Goal: Communication & Community: Answer question/provide support

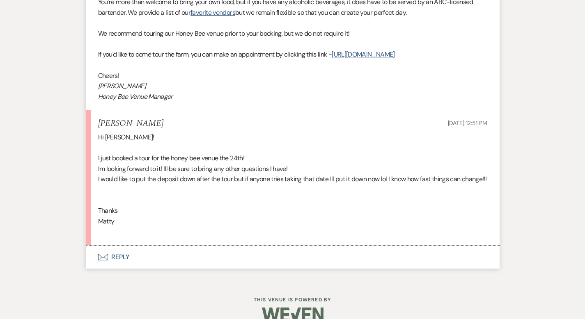
scroll to position [640, 0]
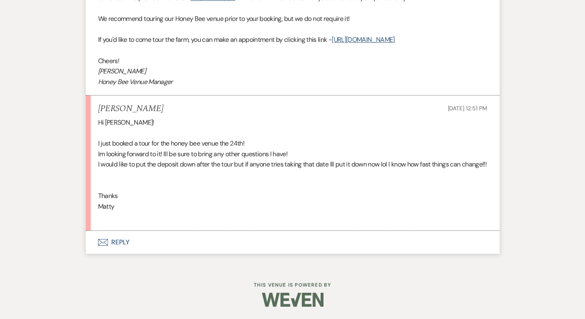
click at [95, 247] on button "Envelope Reply" at bounding box center [293, 242] width 414 height 23
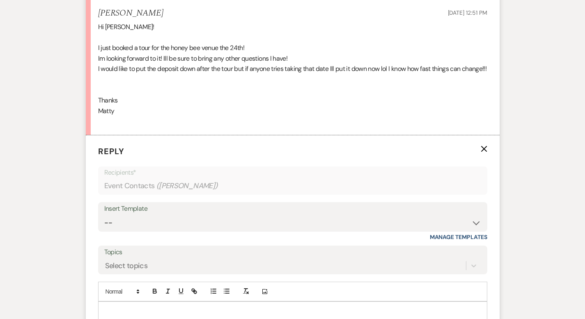
scroll to position [751, 0]
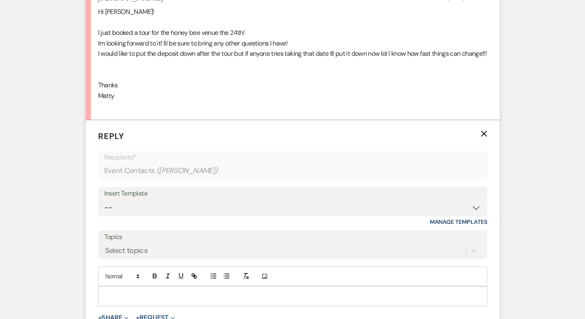
click at [140, 294] on p at bounding box center [293, 296] width 376 height 9
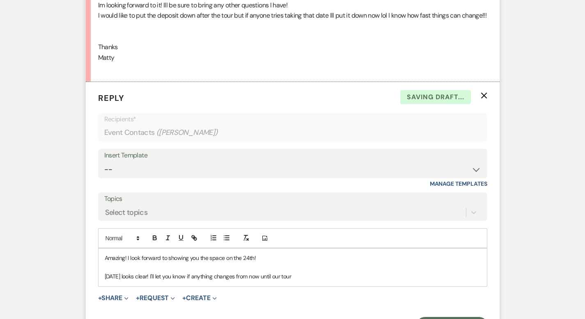
scroll to position [790, 0]
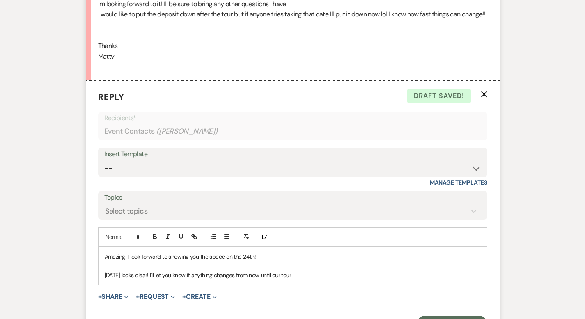
click at [248, 259] on p "Amazing! I look forward to showing you the space on the 24th!" at bounding box center [293, 256] width 376 height 9
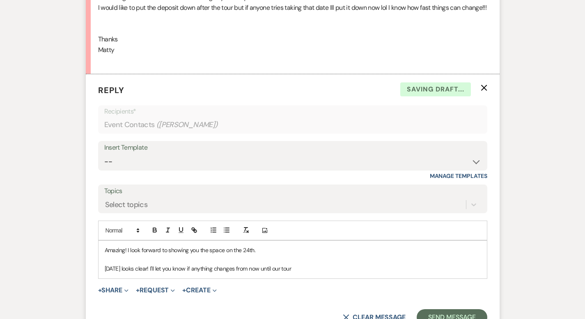
scroll to position [798, 0]
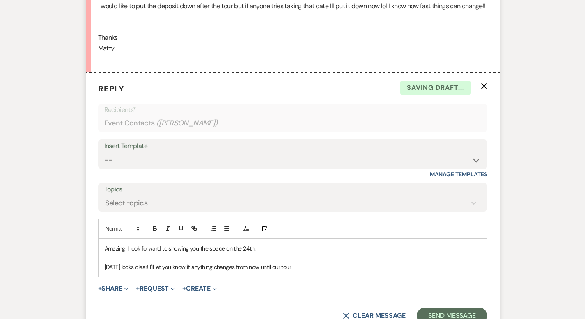
click at [314, 266] on p "November 8th looks clear! I'll let you know if anything changes from now until …" at bounding box center [293, 267] width 376 height 9
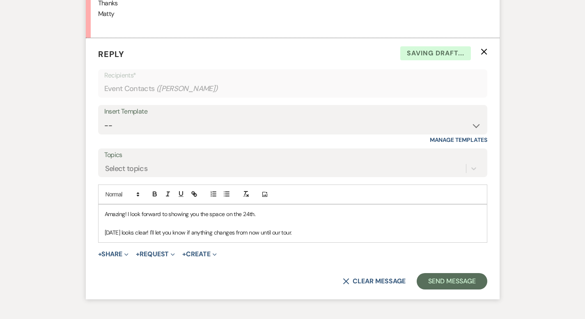
scroll to position [850, 0]
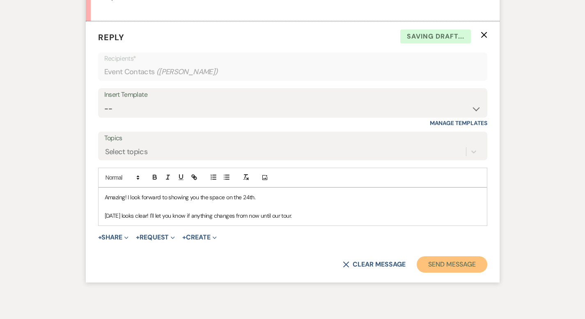
click at [465, 263] on button "Send Message" at bounding box center [452, 265] width 70 height 16
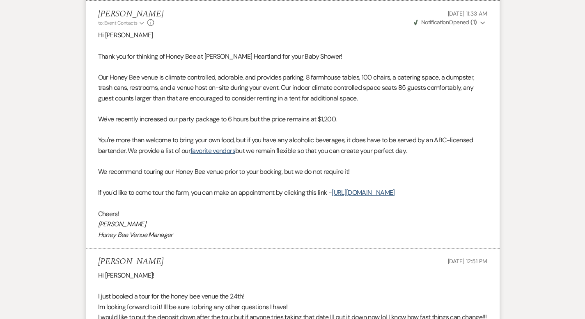
scroll to position [479, 0]
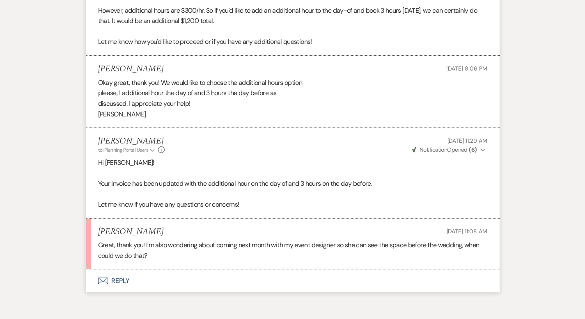
scroll to position [1814, 0]
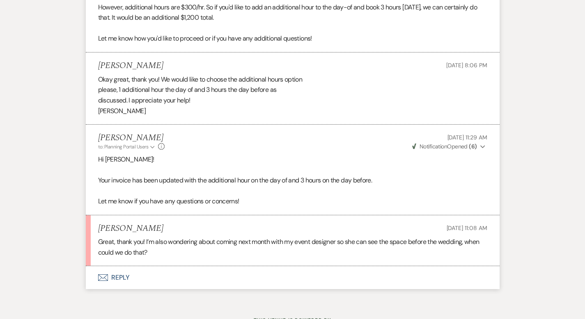
click at [86, 266] on button "Envelope Reply" at bounding box center [293, 277] width 414 height 23
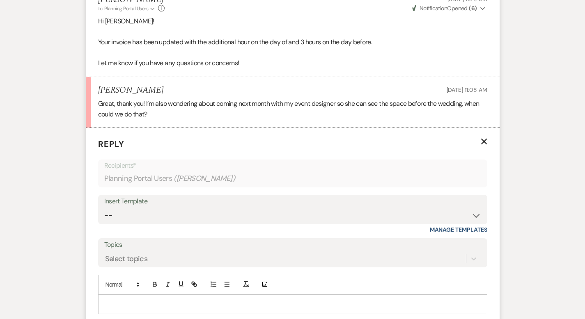
scroll to position [1969, 0]
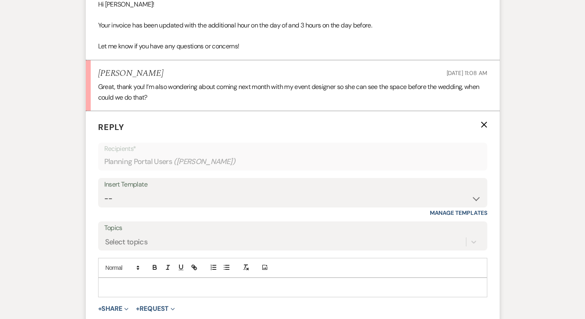
click at [178, 283] on p at bounding box center [293, 287] width 376 height 9
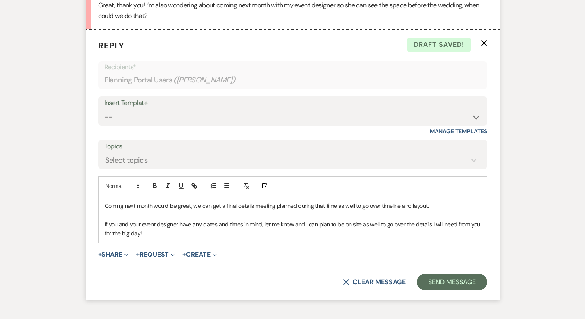
scroll to position [2066, 0]
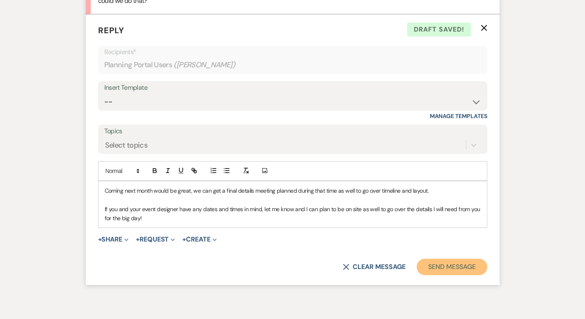
click at [460, 259] on button "Send Message" at bounding box center [452, 267] width 70 height 16
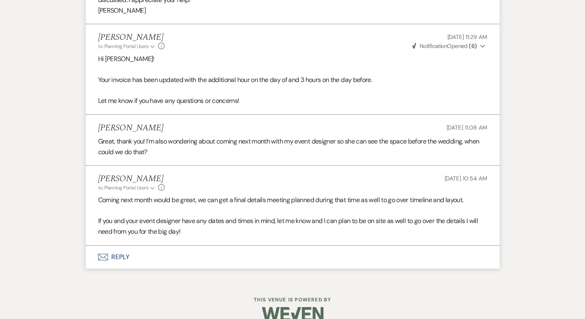
scroll to position [1897, 0]
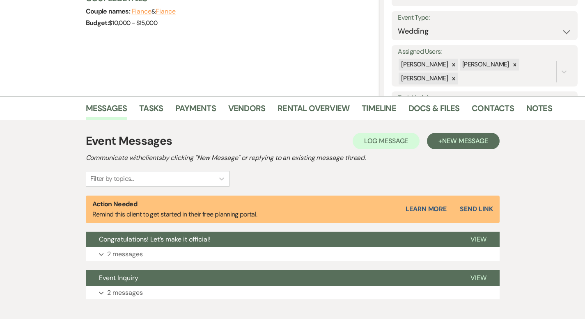
scroll to position [105, 0]
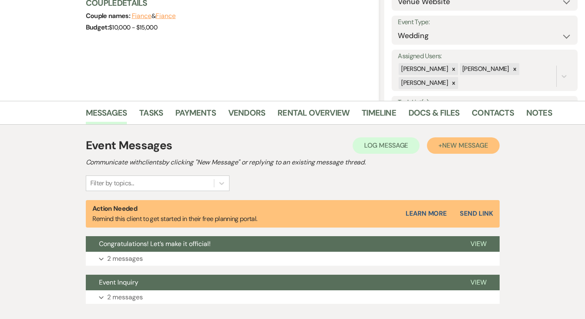
click at [488, 148] on span "New Message" at bounding box center [465, 145] width 46 height 9
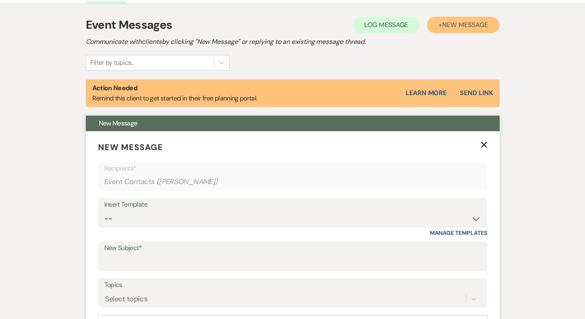
scroll to position [234, 0]
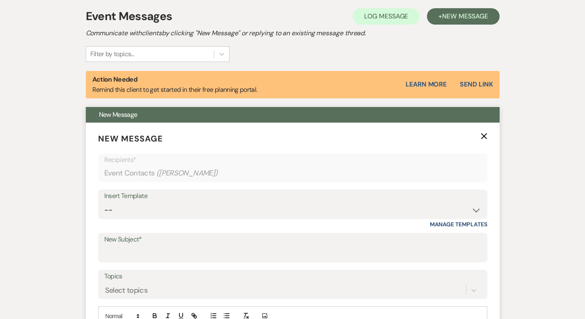
click at [158, 198] on div "Insert Template" at bounding box center [292, 196] width 377 height 12
click at [150, 217] on select "-- Weven Planning Portal Introduction (Booked Events) Initial Inquiry Response …" at bounding box center [292, 210] width 377 height 16
select select "5829"
type input "It's time to schedule our final meeting!"
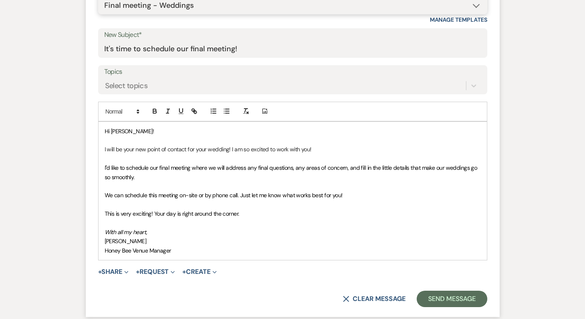
scroll to position [439, 0]
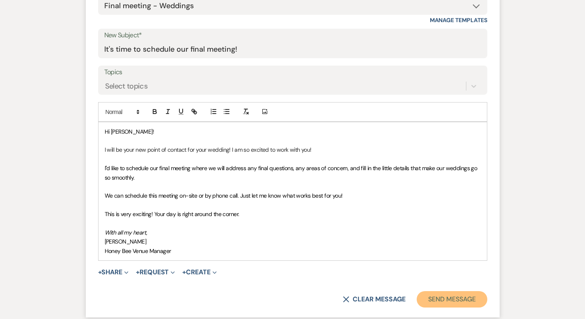
click at [475, 295] on button "Send Message" at bounding box center [452, 299] width 70 height 16
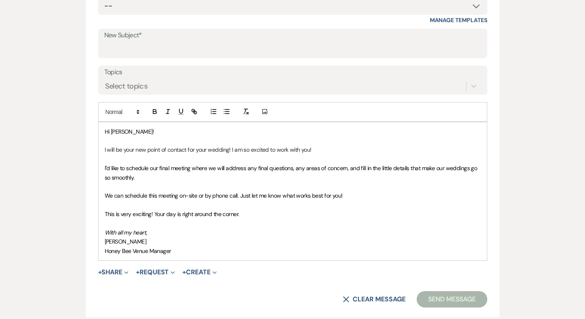
scroll to position [134, 0]
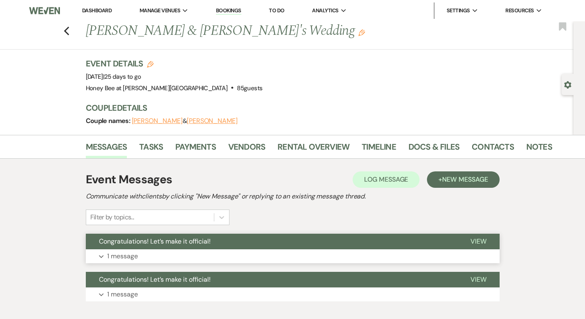
scroll to position [13, 0]
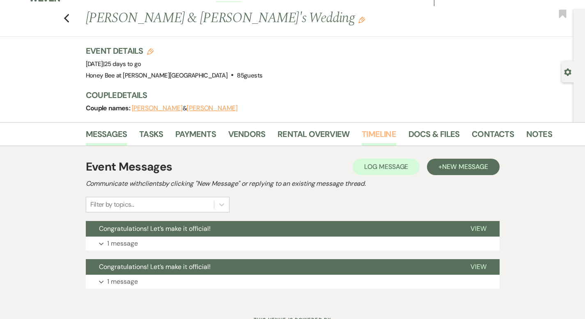
click at [362, 131] on link "Timeline" at bounding box center [379, 137] width 34 height 18
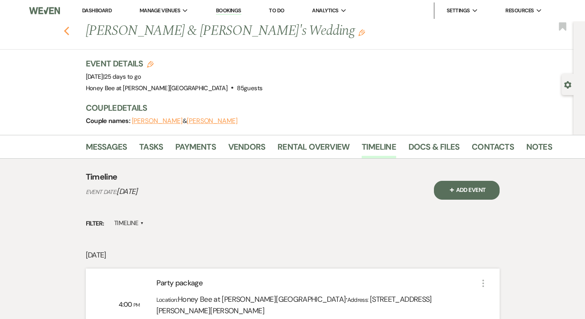
click at [64, 28] on icon "Previous" at bounding box center [67, 31] width 6 height 10
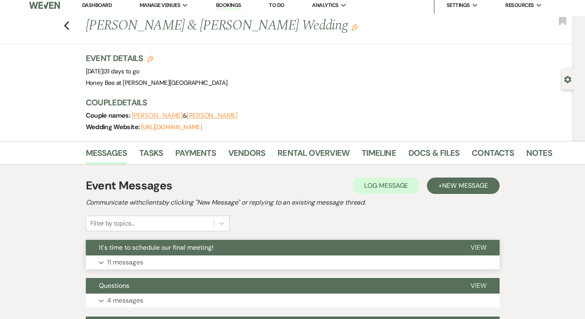
click at [202, 252] on button "It's time to schedule our final meeting!" at bounding box center [271, 248] width 371 height 16
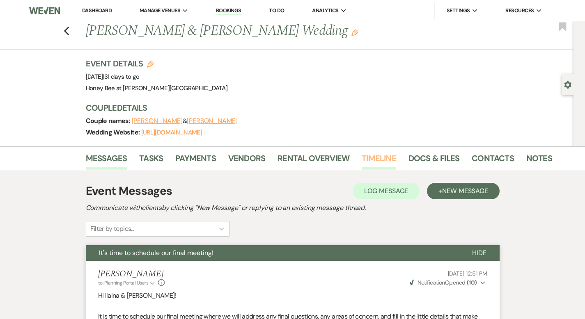
click at [362, 156] on link "Timeline" at bounding box center [379, 161] width 34 height 18
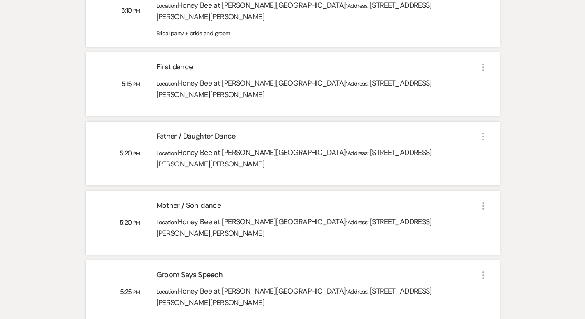
scroll to position [1037, 0]
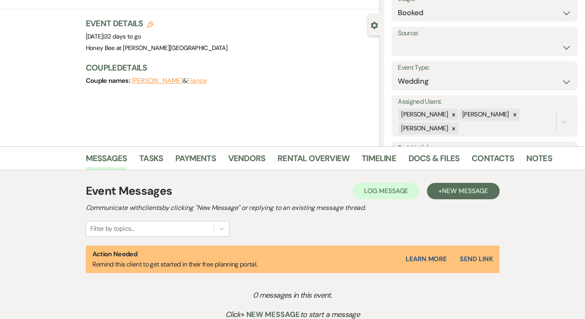
scroll to position [33, 0]
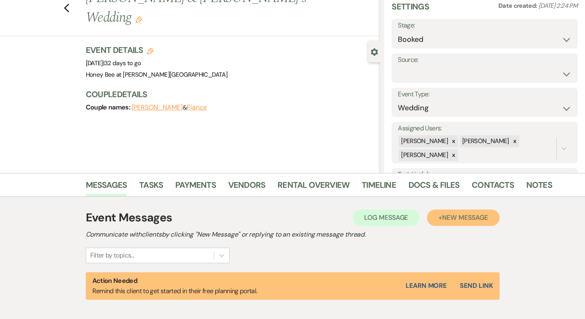
click at [481, 220] on span "New Message" at bounding box center [465, 217] width 46 height 9
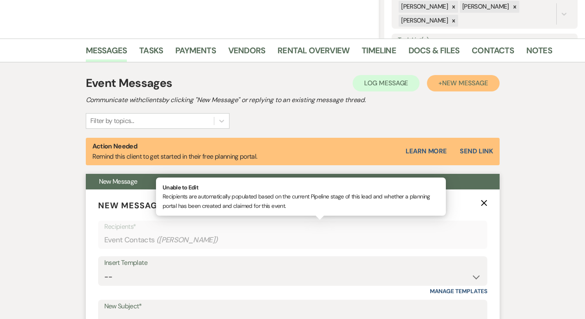
scroll to position [167, 0]
